Goal: Communication & Community: Answer question/provide support

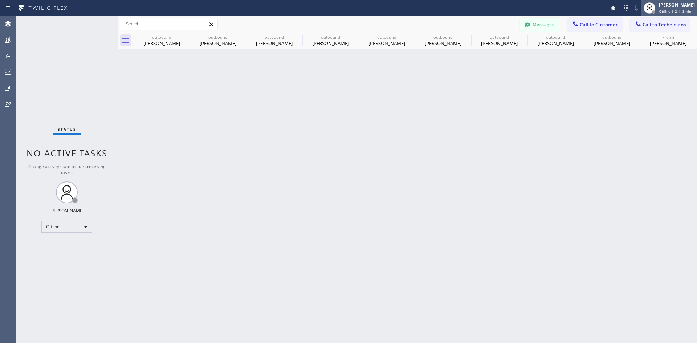
click at [659, 6] on div "[PERSON_NAME]" at bounding box center [677, 5] width 36 height 6
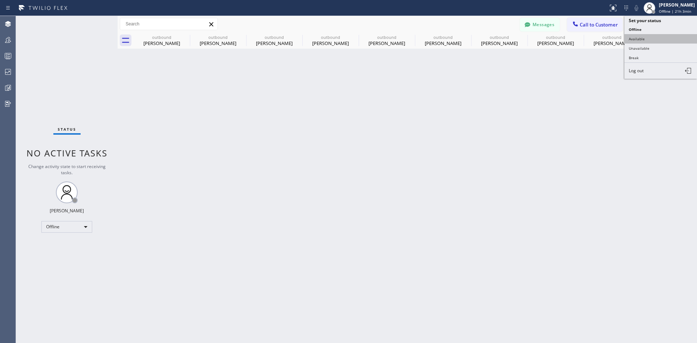
click at [649, 37] on button "Available" at bounding box center [661, 38] width 73 height 9
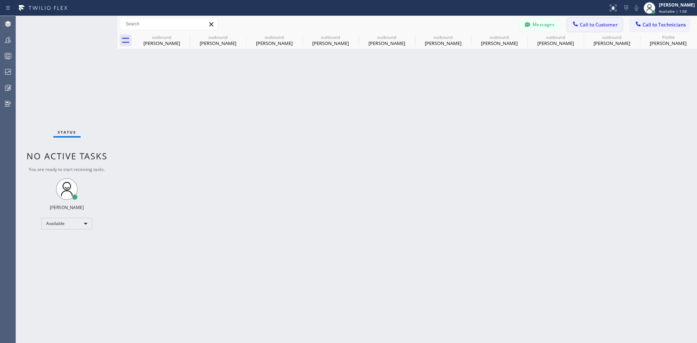
click at [583, 26] on span "Call to Customer" at bounding box center [599, 24] width 38 height 7
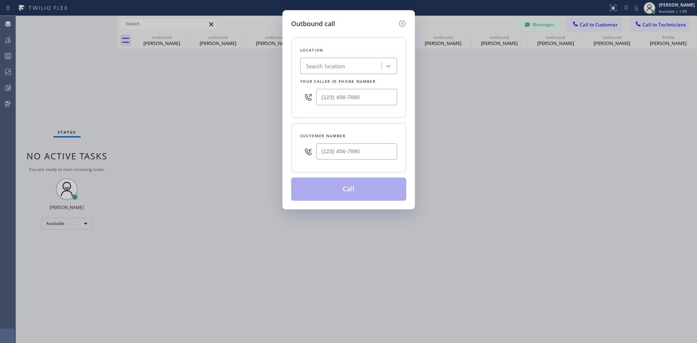
click at [354, 66] on div "Search location" at bounding box center [342, 66] width 79 height 13
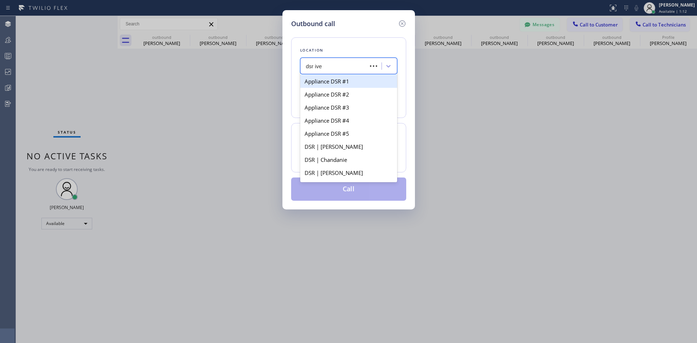
type input "dsr iver"
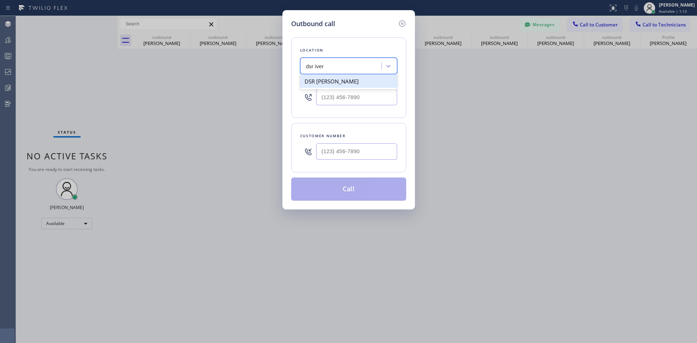
click at [356, 84] on div "DSR [PERSON_NAME]" at bounding box center [348, 81] width 97 height 13
type input "[PHONE_NUMBER]"
click at [363, 148] on input "(___) ___-____" at bounding box center [356, 151] width 81 height 16
paste input "917) 750-1359"
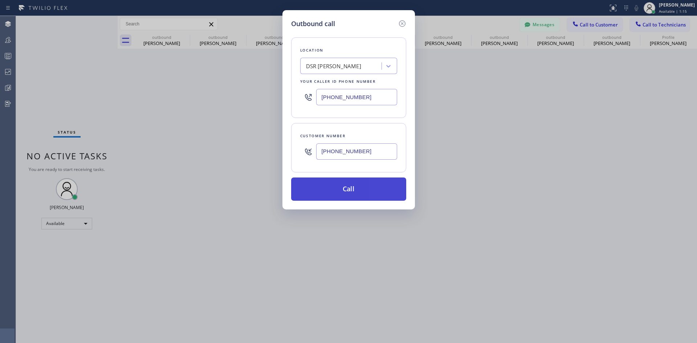
type input "[PHONE_NUMBER]"
click at [367, 186] on button "Call" at bounding box center [348, 189] width 115 height 23
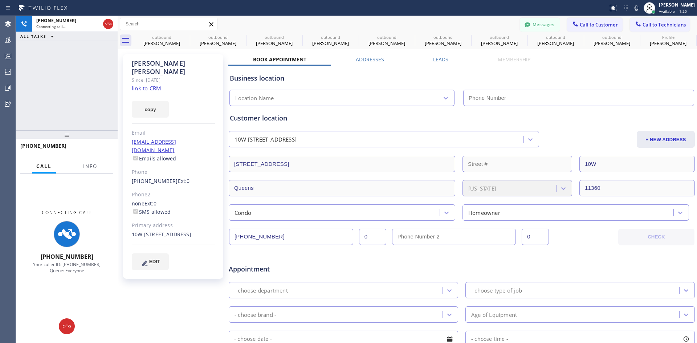
type input "[PHONE_NUMBER]"
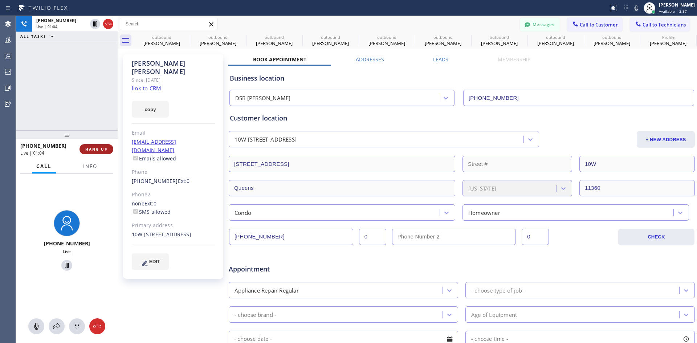
click at [91, 150] on span "HANG UP" at bounding box center [96, 149] width 22 height 5
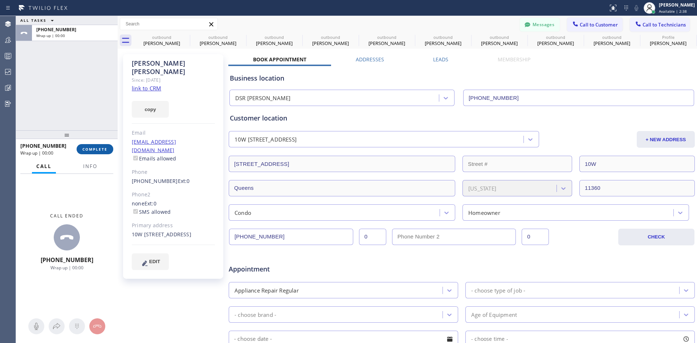
click at [108, 150] on button "COMPLETE" at bounding box center [95, 149] width 37 height 10
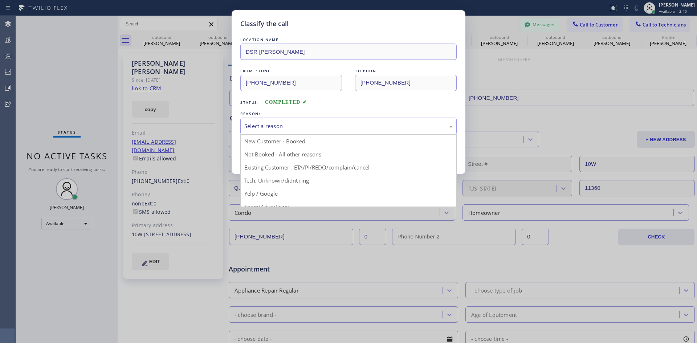
click at [341, 124] on div "Select a reason" at bounding box center [348, 126] width 209 height 8
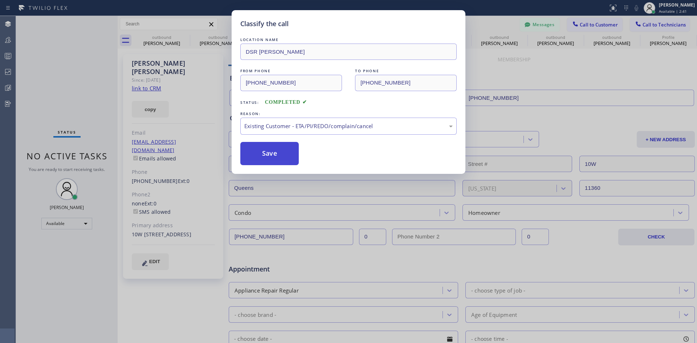
click at [283, 157] on button "Save" at bounding box center [269, 153] width 58 height 23
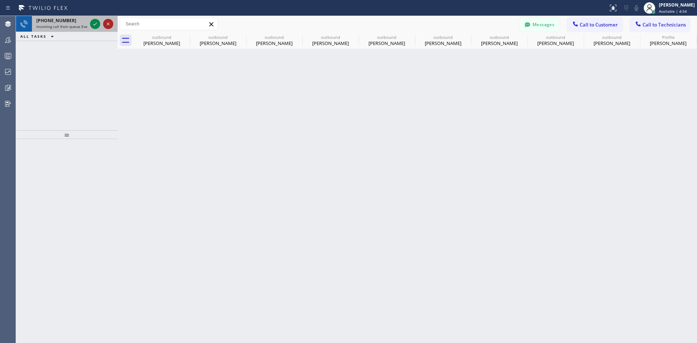
click at [108, 23] on icon at bounding box center [108, 24] width 9 height 9
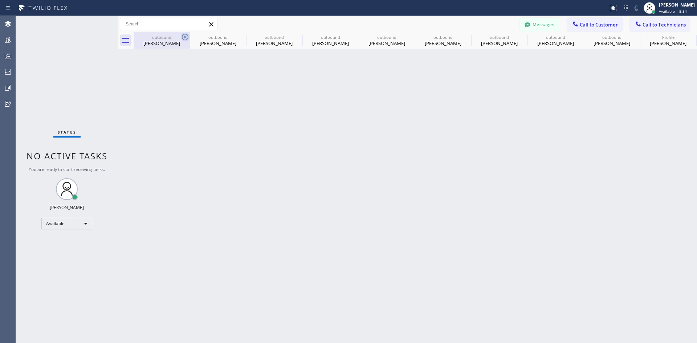
click at [184, 35] on icon at bounding box center [185, 37] width 7 height 7
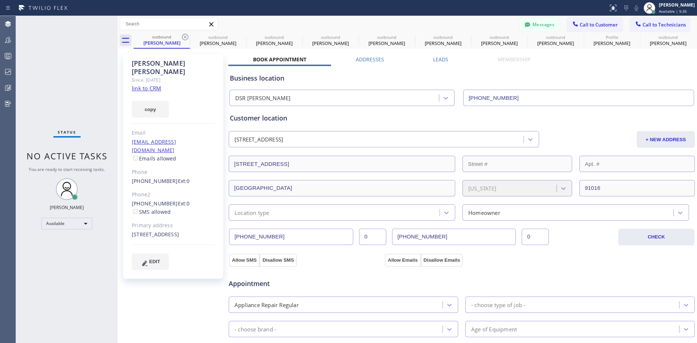
click at [184, 35] on icon at bounding box center [185, 37] width 7 height 7
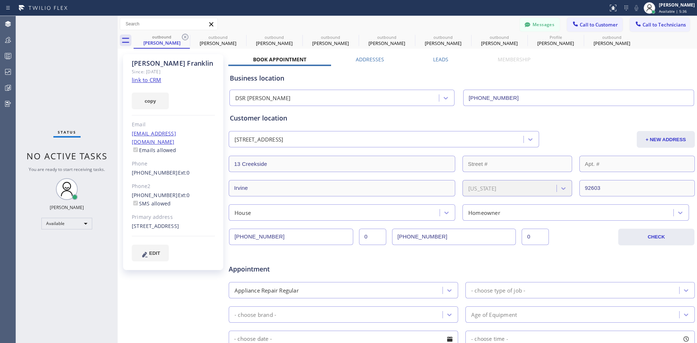
click at [184, 35] on icon at bounding box center [185, 37] width 7 height 7
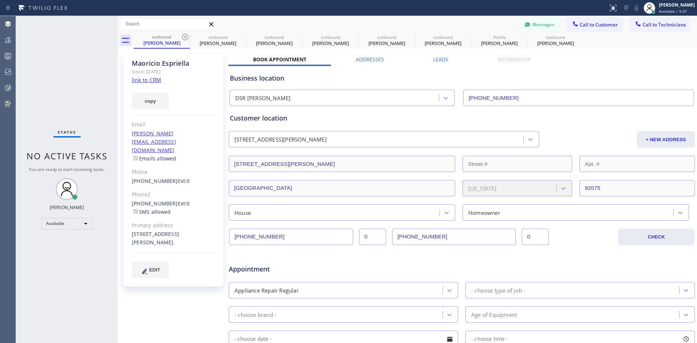
click at [184, 35] on icon at bounding box center [185, 37] width 7 height 7
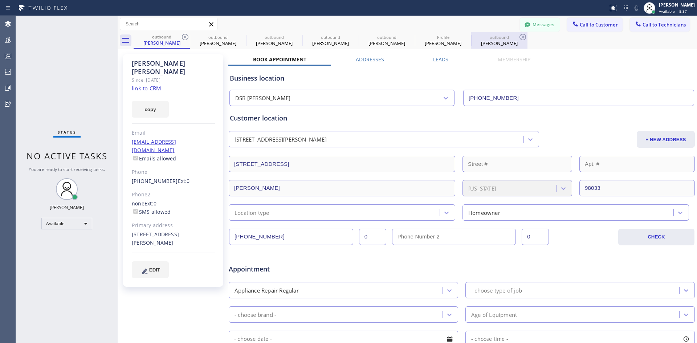
click at [497, 43] on div "[PERSON_NAME]" at bounding box center [499, 43] width 55 height 7
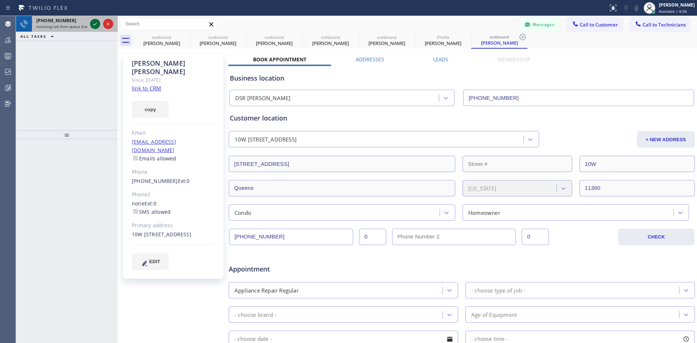
click at [91, 23] on icon at bounding box center [95, 24] width 9 height 9
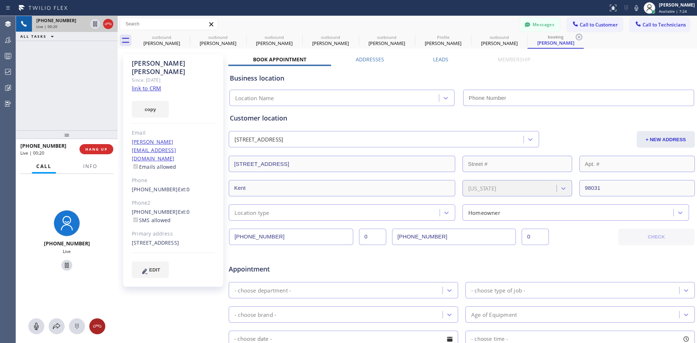
click at [101, 322] on button at bounding box center [97, 327] width 16 height 16
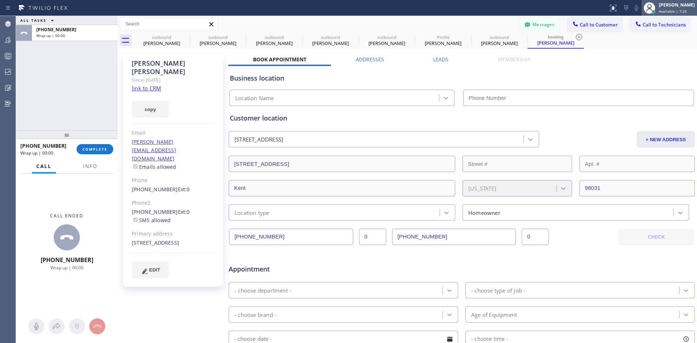
click at [659, 8] on div "[PERSON_NAME] Available | 7:25" at bounding box center [678, 7] width 40 height 13
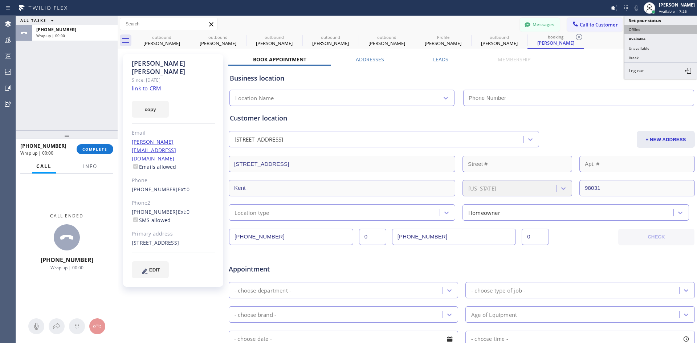
click at [646, 32] on button "Offline" at bounding box center [661, 29] width 73 height 9
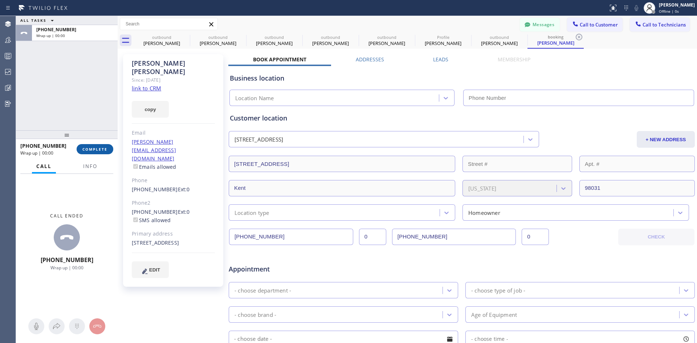
click at [82, 151] on button "COMPLETE" at bounding box center [95, 149] width 37 height 10
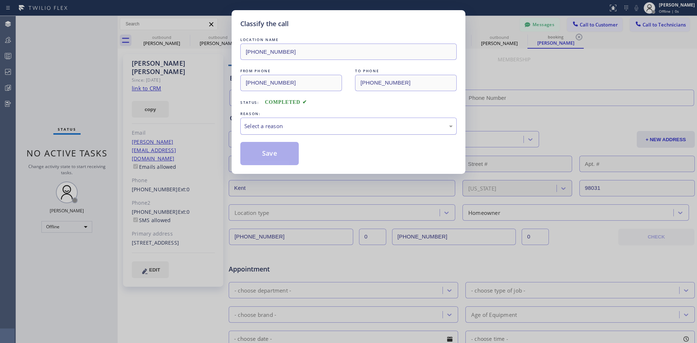
click at [316, 123] on div "Select a reason" at bounding box center [348, 126] width 209 height 8
click at [279, 154] on button "Save" at bounding box center [269, 153] width 58 height 23
